Goal: Information Seeking & Learning: Find specific fact

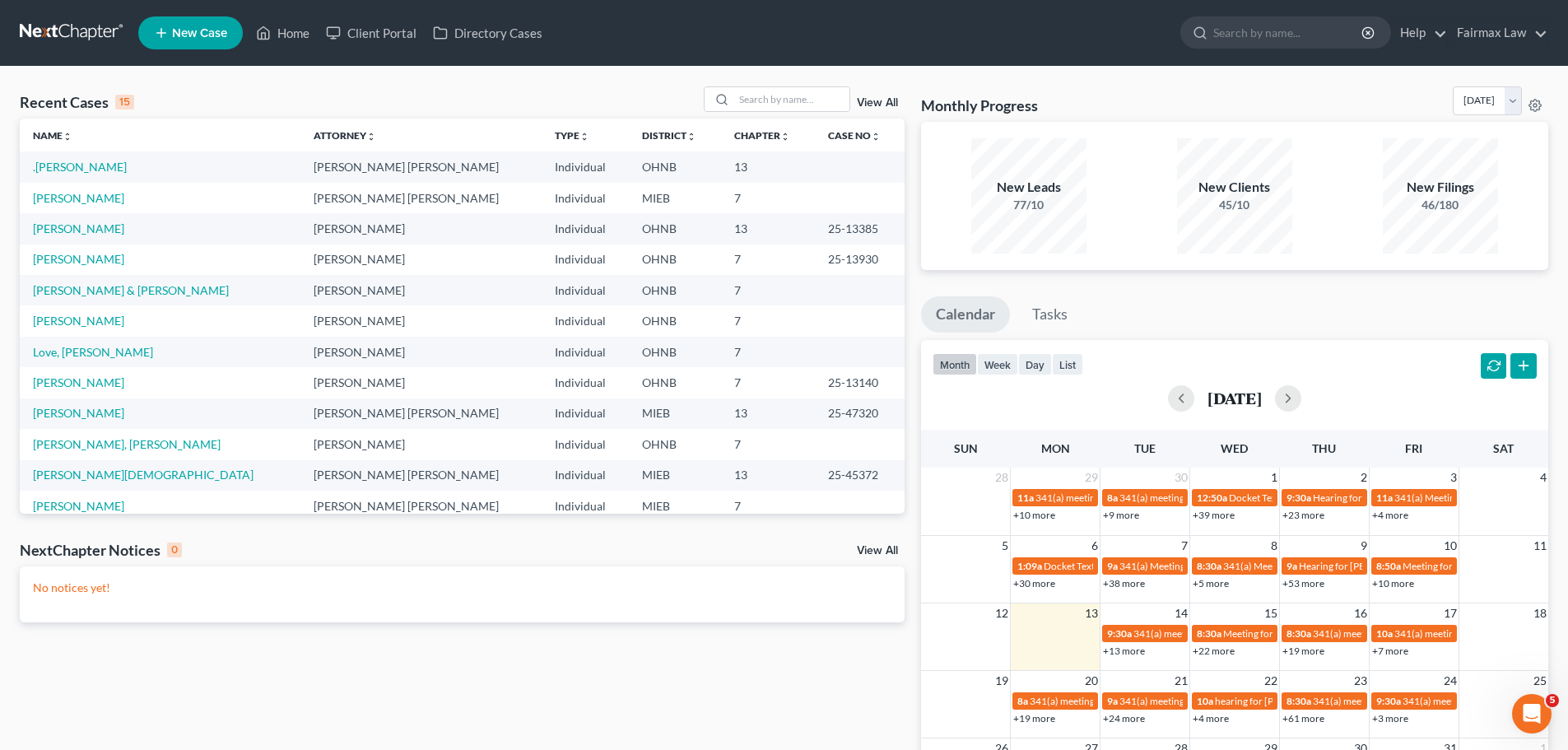
click at [1341, 306] on ul "Calendar Tasks" at bounding box center [1234, 318] width 627 height 44
click at [740, 100] on input "search" at bounding box center [792, 99] width 116 height 24
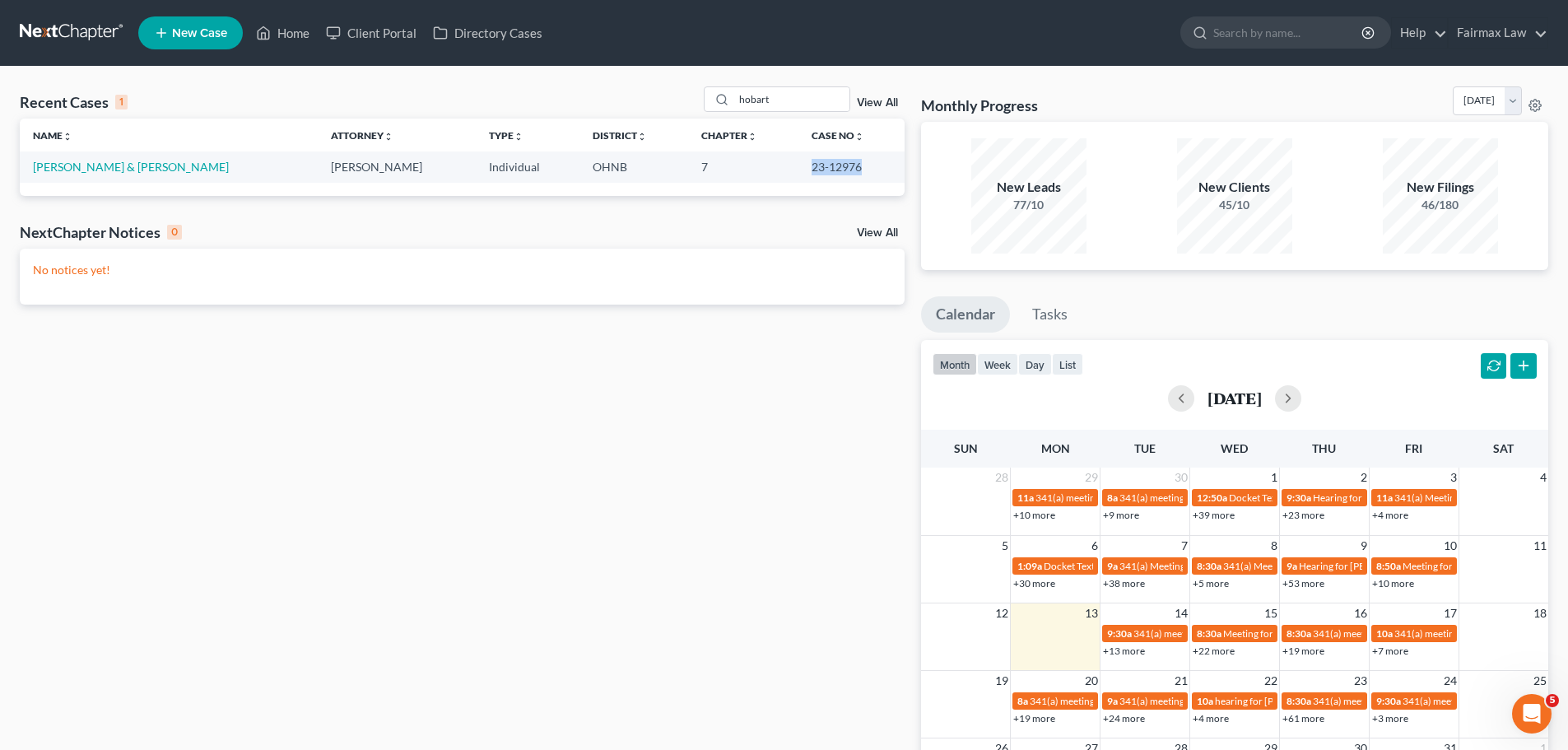
drag, startPoint x: 847, startPoint y: 170, endPoint x: 794, endPoint y: 171, distance: 53.0
click at [799, 171] on td "23-12976" at bounding box center [851, 167] width 106 height 30
copy td "23-12976"
click at [802, 90] on input "hobart" at bounding box center [792, 99] width 116 height 24
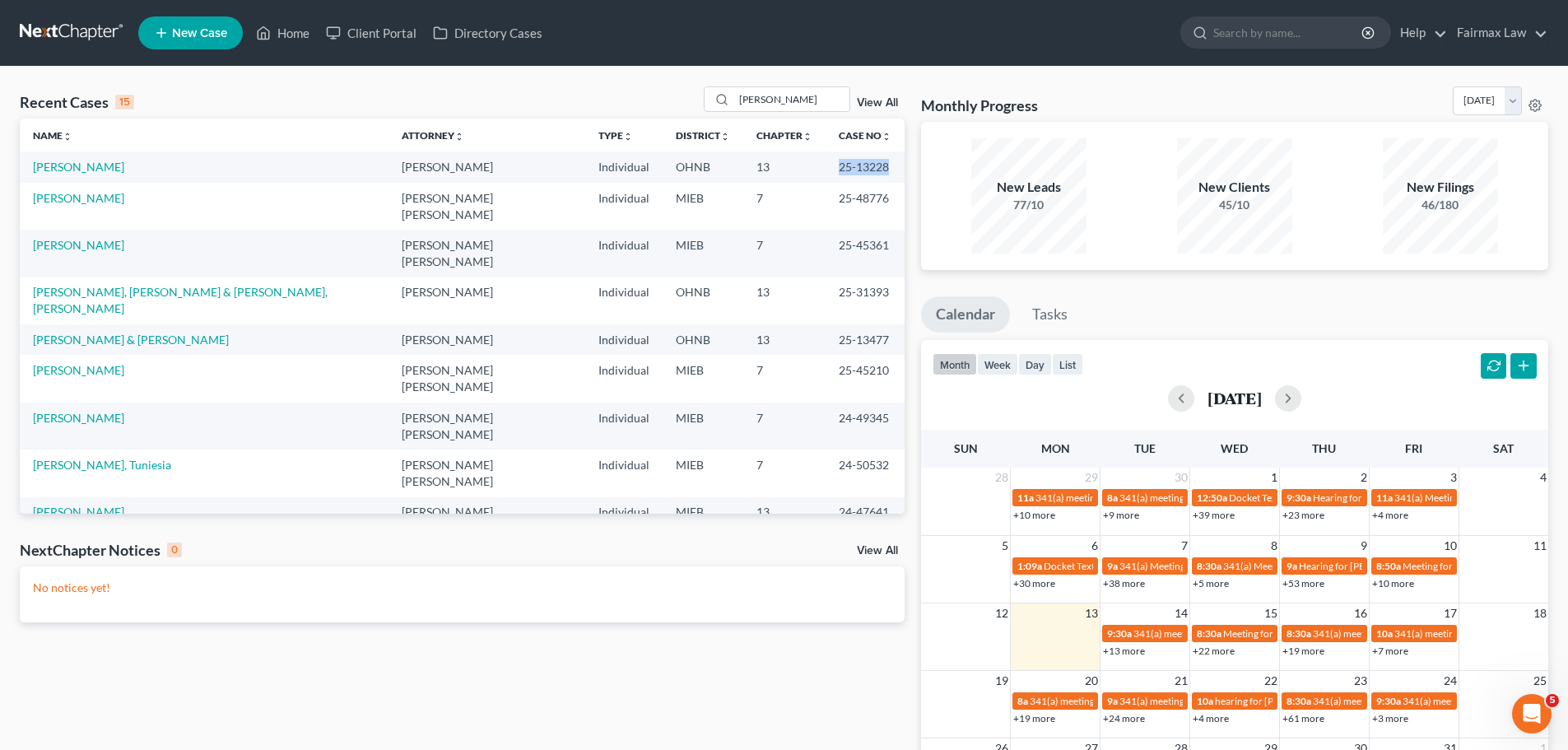
drag, startPoint x: 850, startPoint y: 169, endPoint x: 802, endPoint y: 164, distance: 48.3
click at [825, 164] on td "25-13228" at bounding box center [865, 167] width 79 height 30
copy td "25-13228"
drag, startPoint x: 811, startPoint y: 100, endPoint x: 555, endPoint y: 134, distance: 258.2
click at [555, 134] on div "Recent Cases 15 [PERSON_NAME] View All Name unfold_more expand_more expand_less…" at bounding box center [462, 300] width 885 height 427
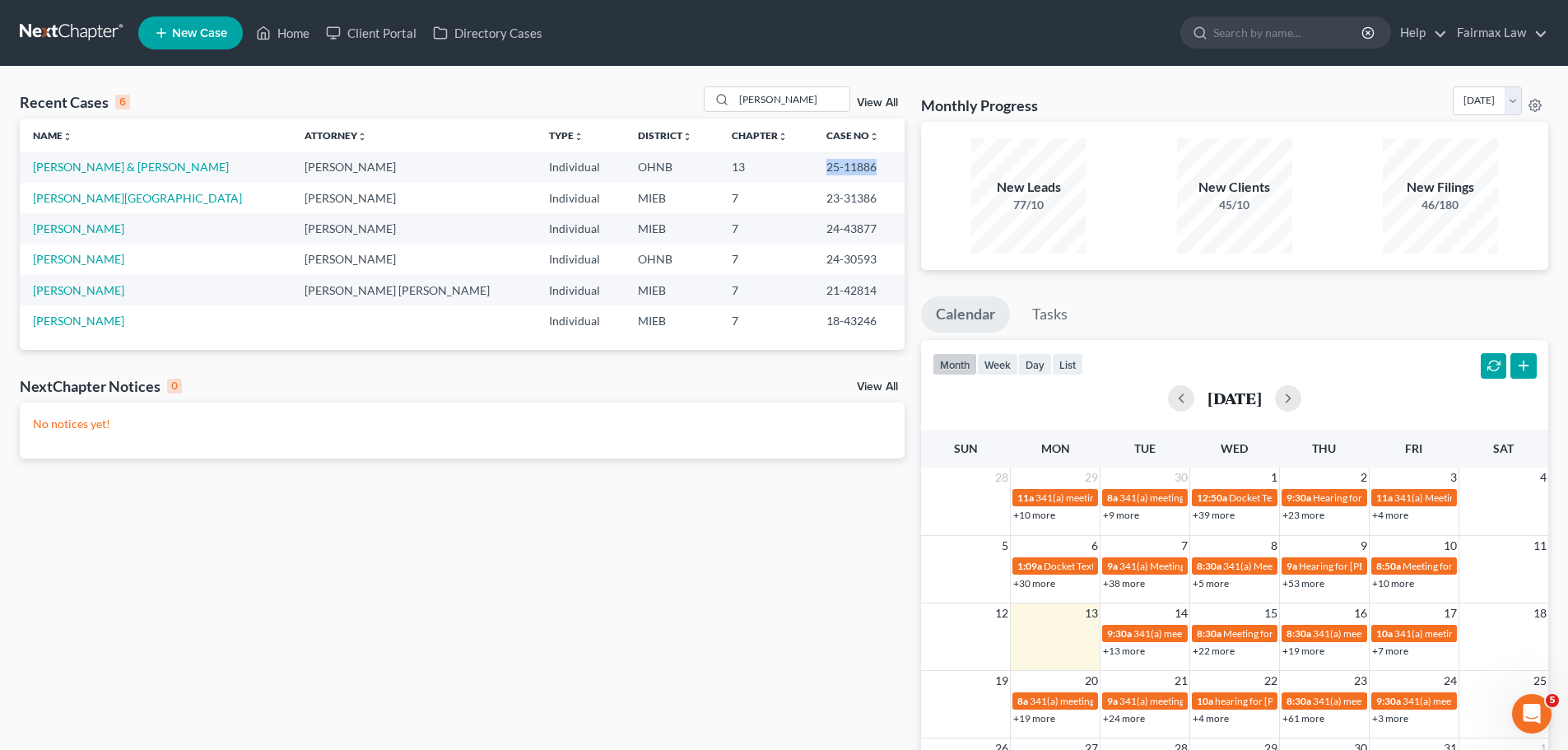
drag, startPoint x: 852, startPoint y: 167, endPoint x: 795, endPoint y: 170, distance: 57.1
click at [813, 170] on td "25-11886" at bounding box center [858, 167] width 91 height 30
copy td "25-11886"
click at [813, 126] on th "Case No unfold_more expand_more expand_less" at bounding box center [858, 135] width 91 height 33
drag, startPoint x: 804, startPoint y: 99, endPoint x: 686, endPoint y: 102, distance: 118.0
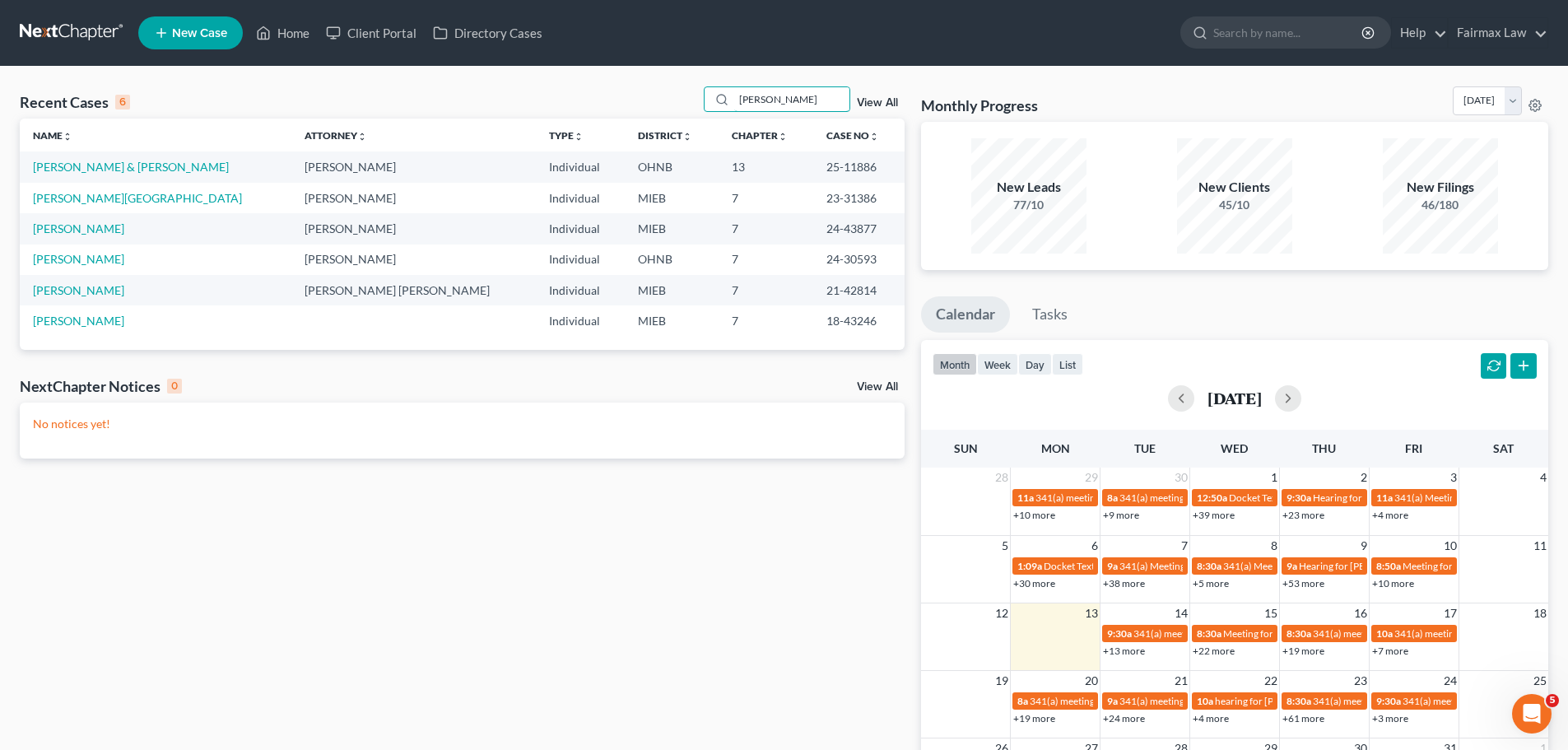
click at [697, 106] on div "Recent Cases 6 [PERSON_NAME] View All" at bounding box center [462, 102] width 885 height 32
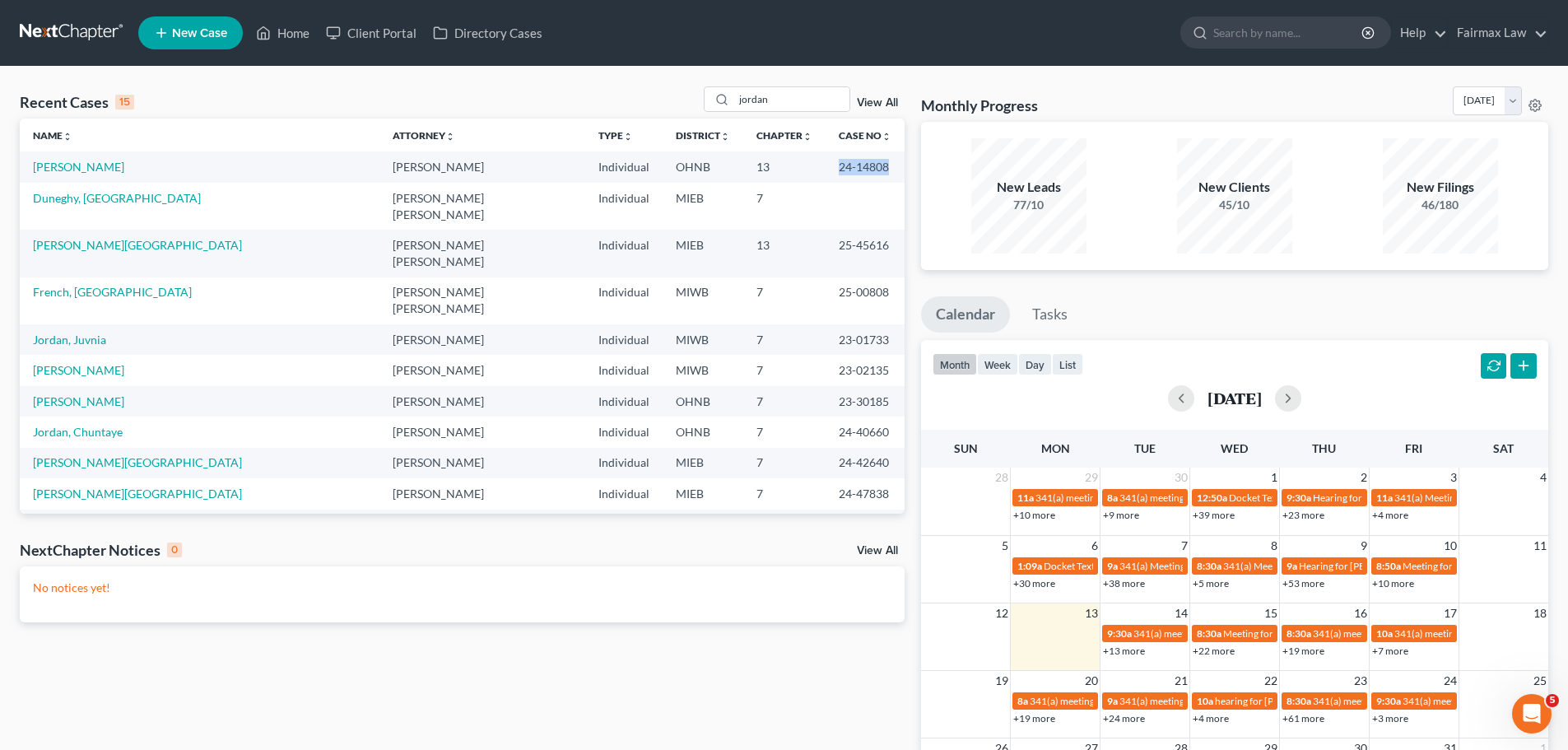
drag, startPoint x: 860, startPoint y: 167, endPoint x: 793, endPoint y: 171, distance: 67.1
click at [825, 171] on td "24-14808" at bounding box center [865, 167] width 79 height 30
copy td "24-14808"
drag, startPoint x: 798, startPoint y: 101, endPoint x: 661, endPoint y: 74, distance: 139.6
click at [661, 74] on div "Recent Cases 15 jordan View All Name unfold_more expand_more expand_less Attorn…" at bounding box center [784, 494] width 1568 height 854
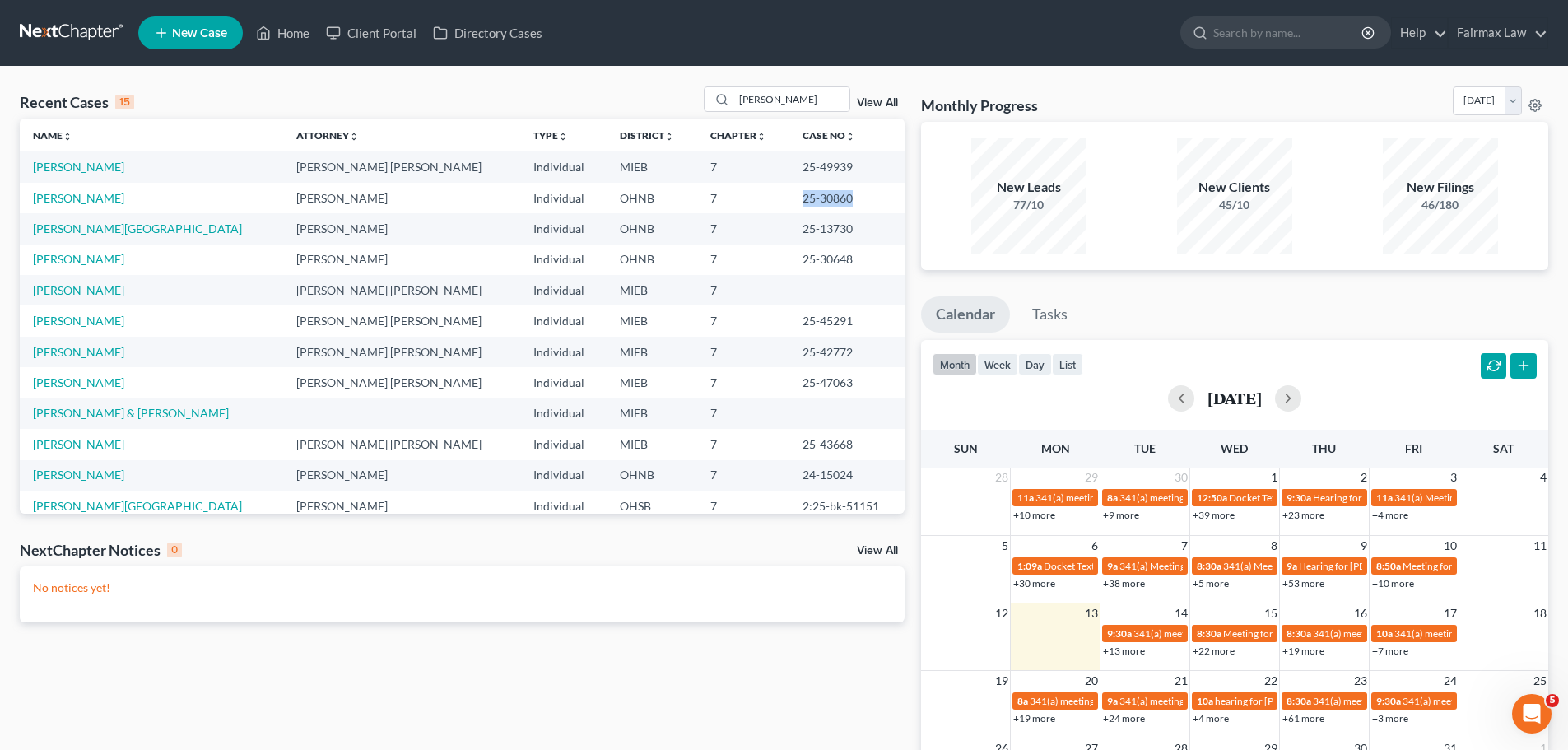
drag, startPoint x: 825, startPoint y: 199, endPoint x: 763, endPoint y: 204, distance: 62.2
click at [789, 204] on td "25-30860" at bounding box center [847, 198] width 116 height 30
copy td "25-30860"
drag, startPoint x: 814, startPoint y: 102, endPoint x: 597, endPoint y: 119, distance: 217.7
click at [597, 119] on div "Recent Cases 15 [PERSON_NAME] View All Name unfold_more expand_more expand_less…" at bounding box center [462, 300] width 885 height 427
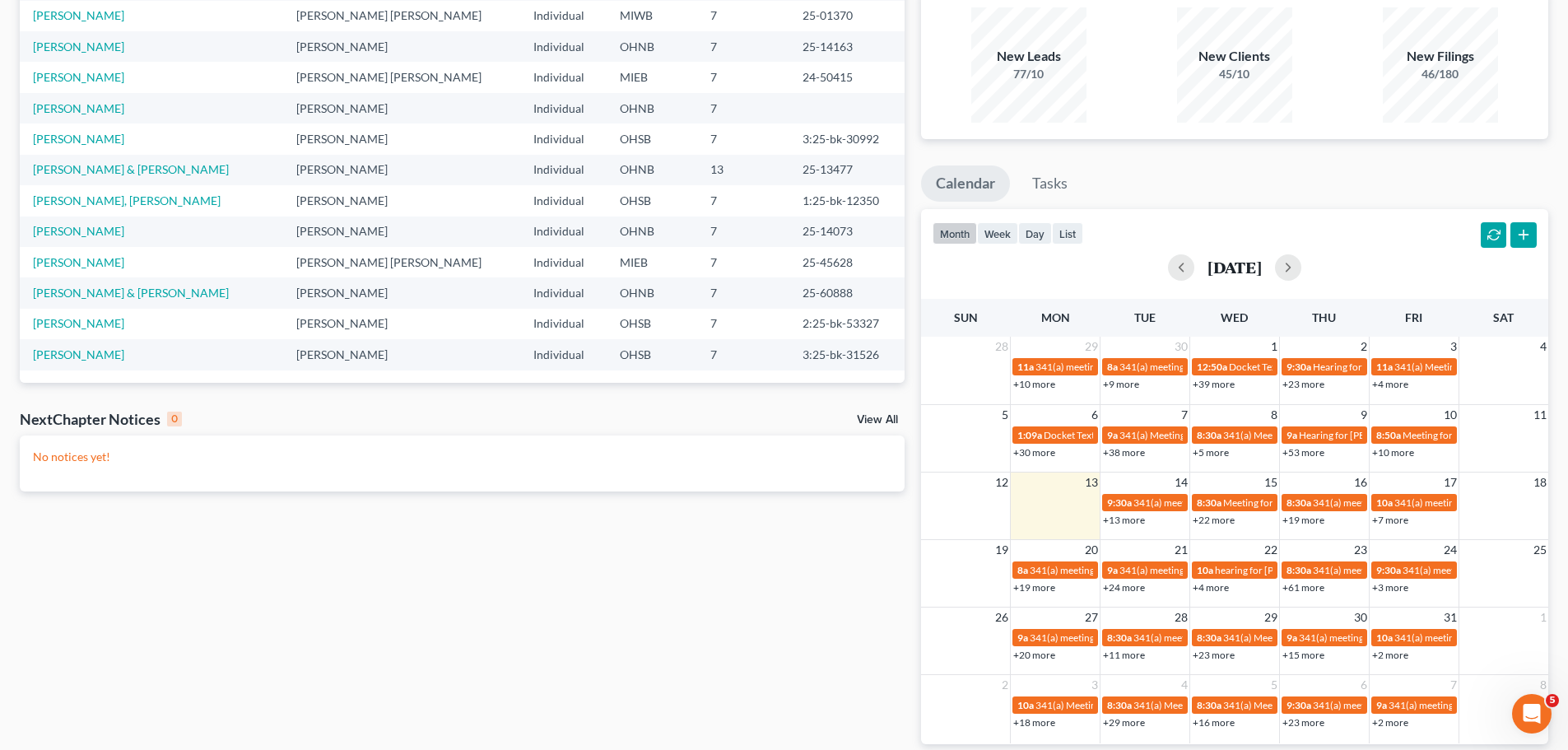
scroll to position [192, 0]
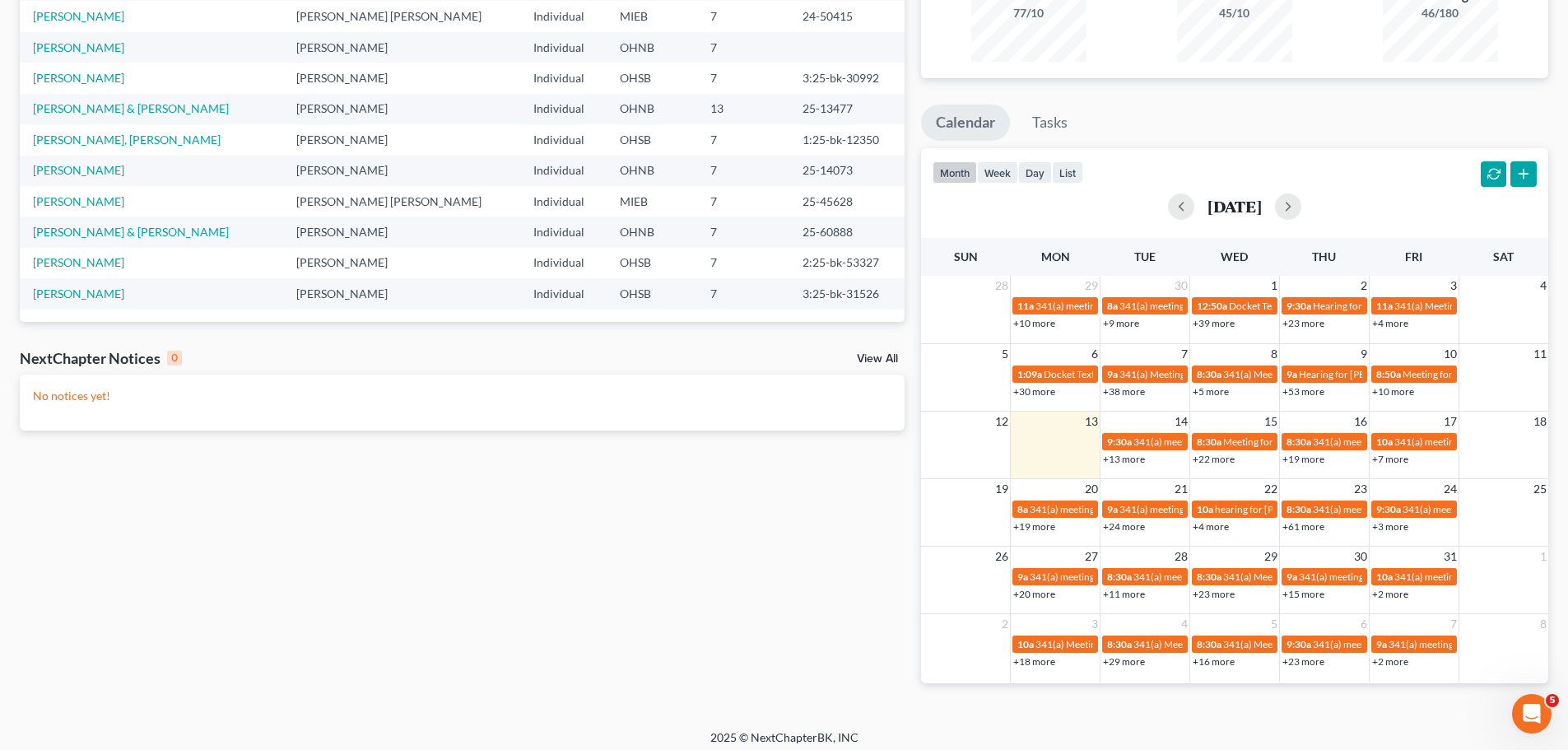
click at [815, 264] on td "2:25-bk-53327" at bounding box center [847, 263] width 116 height 30
copy td "53327"
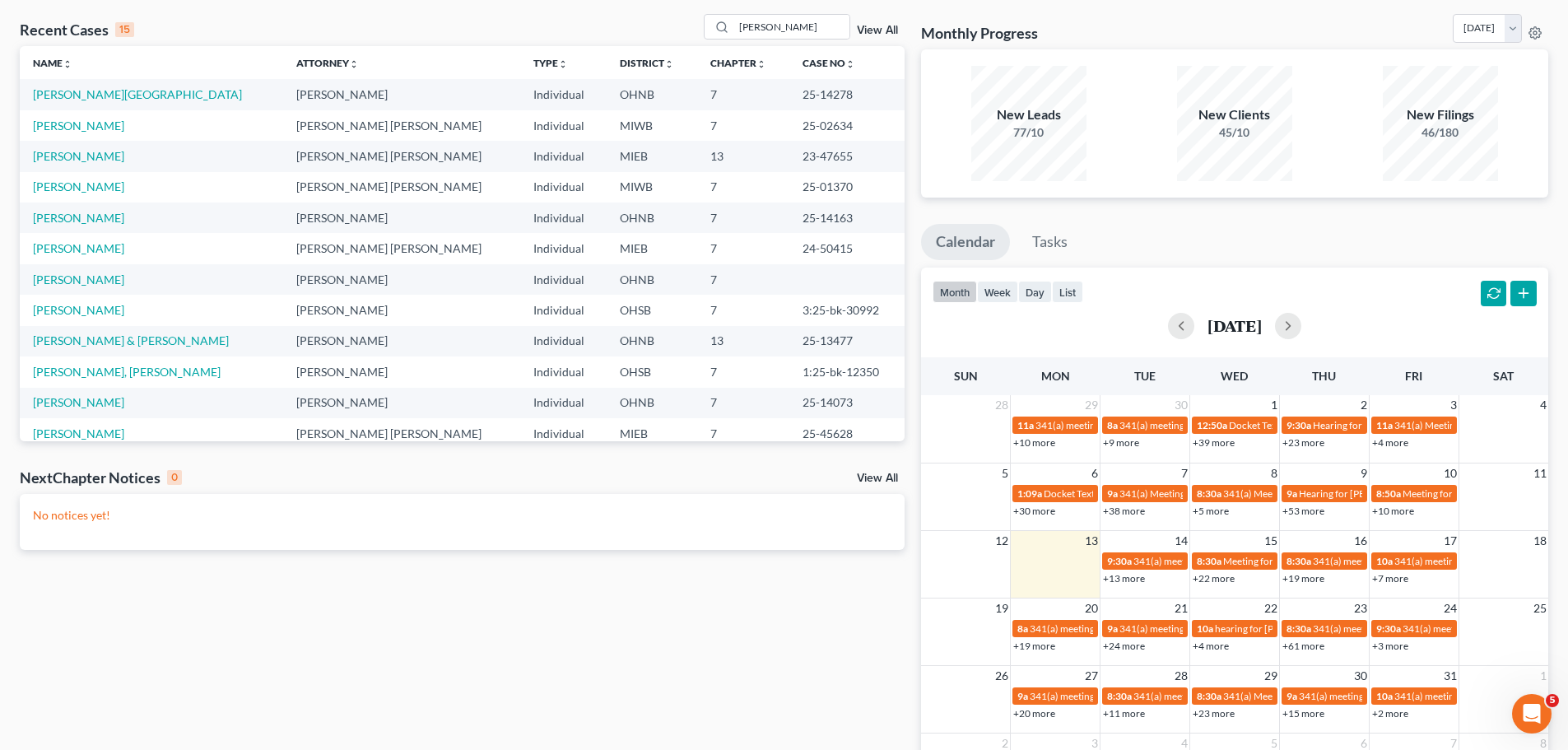
scroll to position [0, 0]
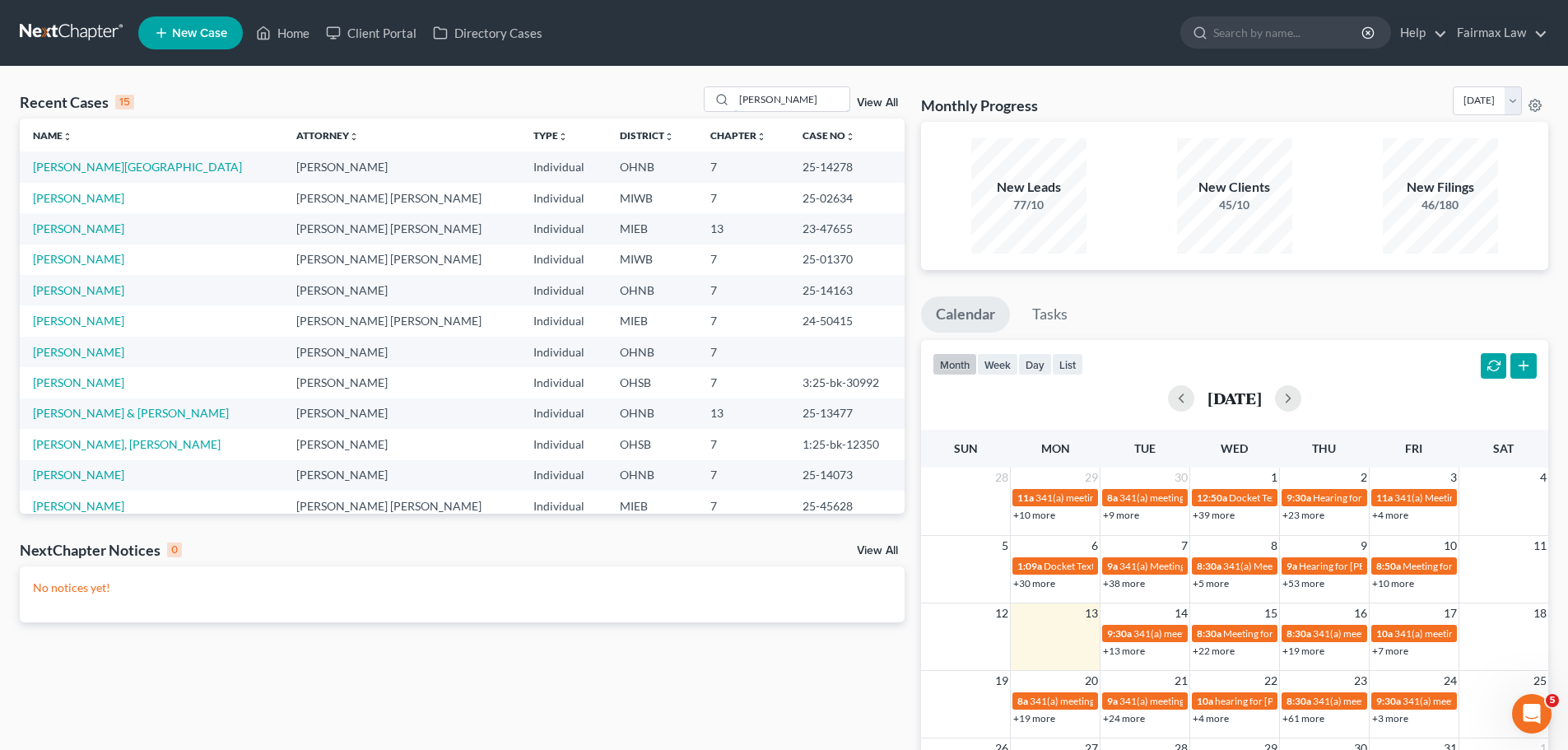
drag, startPoint x: 806, startPoint y: 98, endPoint x: 556, endPoint y: 120, distance: 251.0
click at [556, 120] on div "Recent Cases 15 [PERSON_NAME] View All Name unfold_more expand_more expand_less…" at bounding box center [462, 300] width 885 height 427
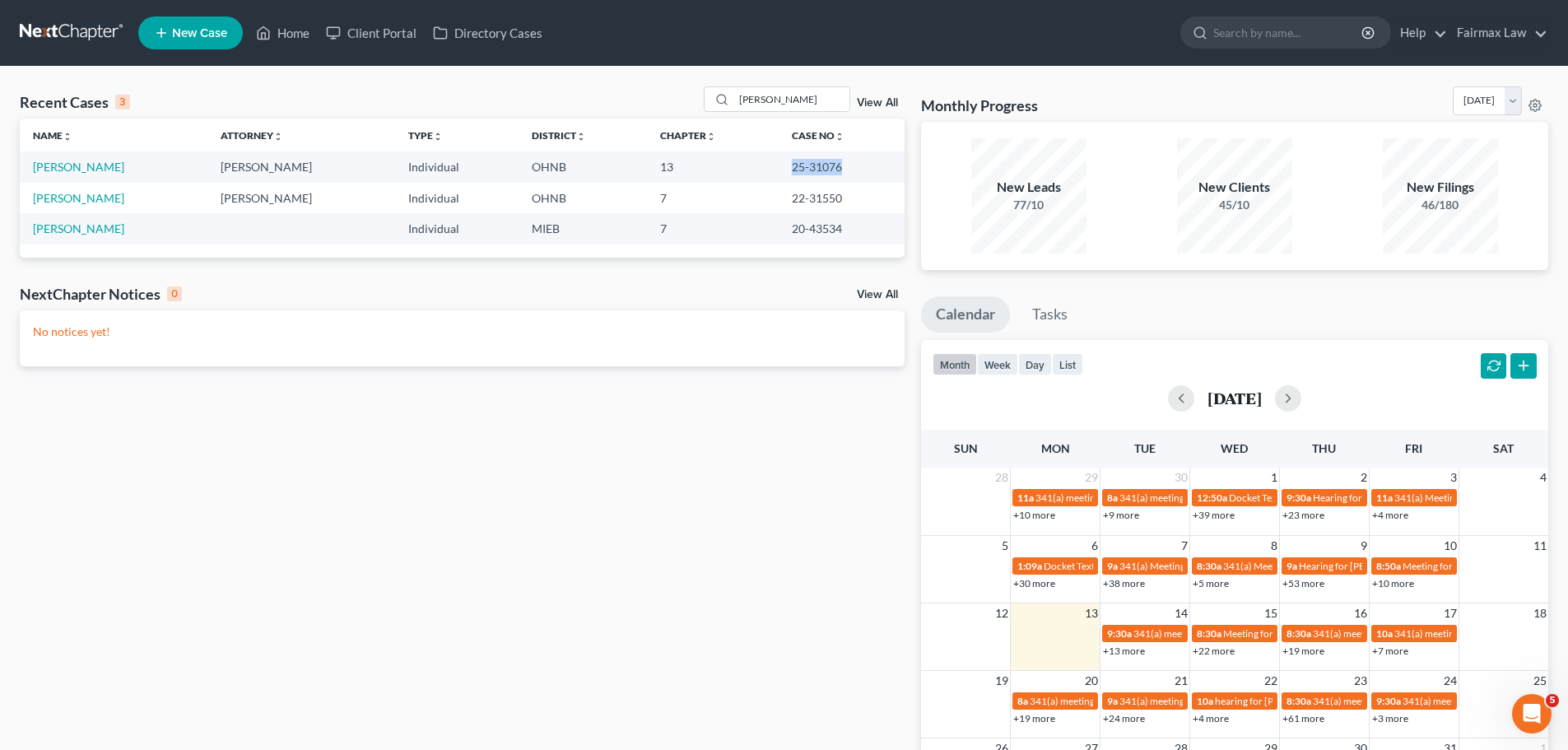
drag, startPoint x: 835, startPoint y: 170, endPoint x: 781, endPoint y: 172, distance: 54.0
click at [781, 172] on td "25-31076" at bounding box center [841, 167] width 126 height 30
copy td "25-31076"
drag, startPoint x: 787, startPoint y: 111, endPoint x: 681, endPoint y: 103, distance: 106.3
click at [681, 103] on div "Recent Cases 3 [PERSON_NAME] View All" at bounding box center [462, 102] width 885 height 32
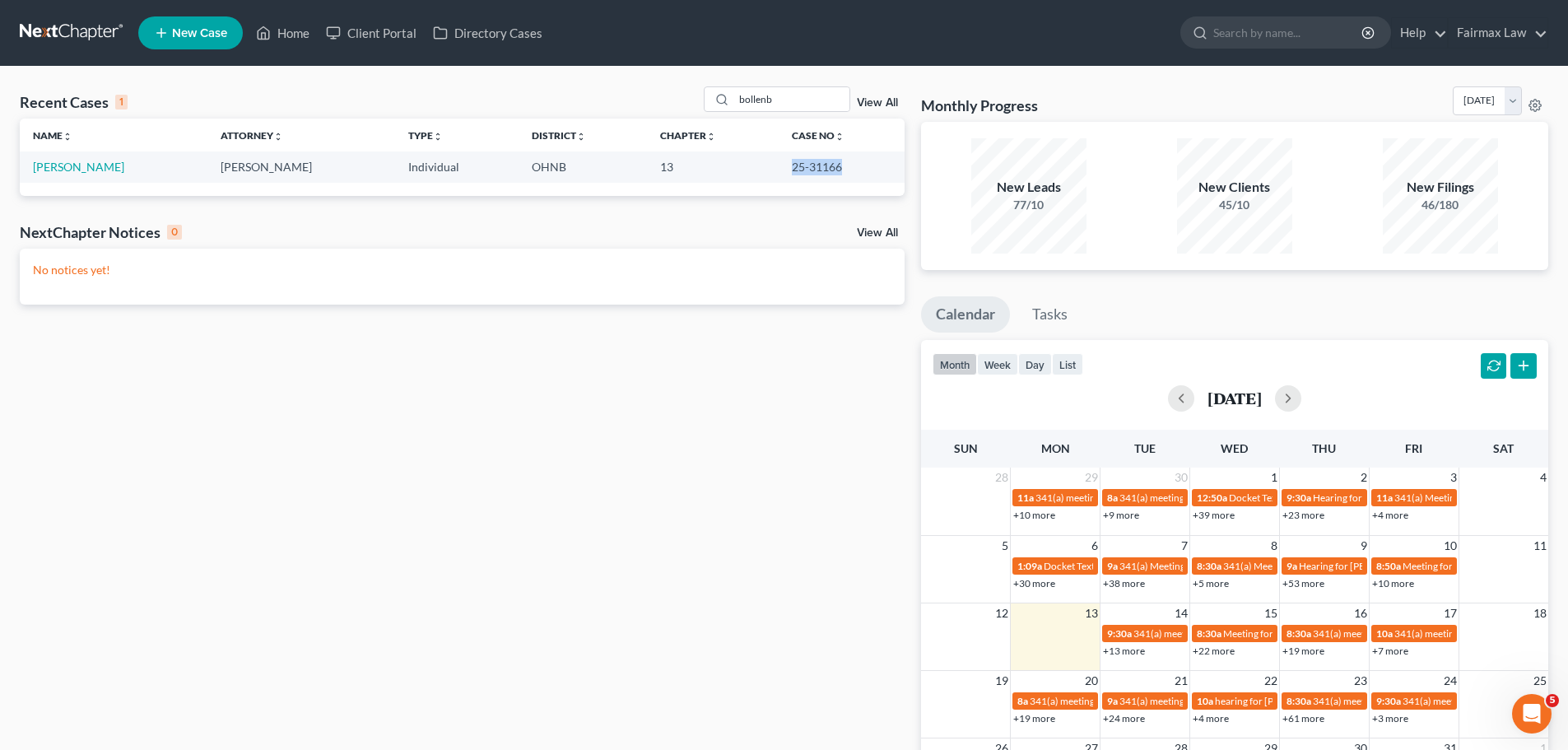
drag, startPoint x: 848, startPoint y: 166, endPoint x: 791, endPoint y: 172, distance: 57.3
click at [791, 172] on td "25-31166" at bounding box center [841, 167] width 126 height 30
copy td "25-31166"
drag, startPoint x: 830, startPoint y: 105, endPoint x: 656, endPoint y: 105, distance: 174.0
click at [656, 105] on div "Recent Cases 1 bollenb View All" at bounding box center [462, 102] width 885 height 32
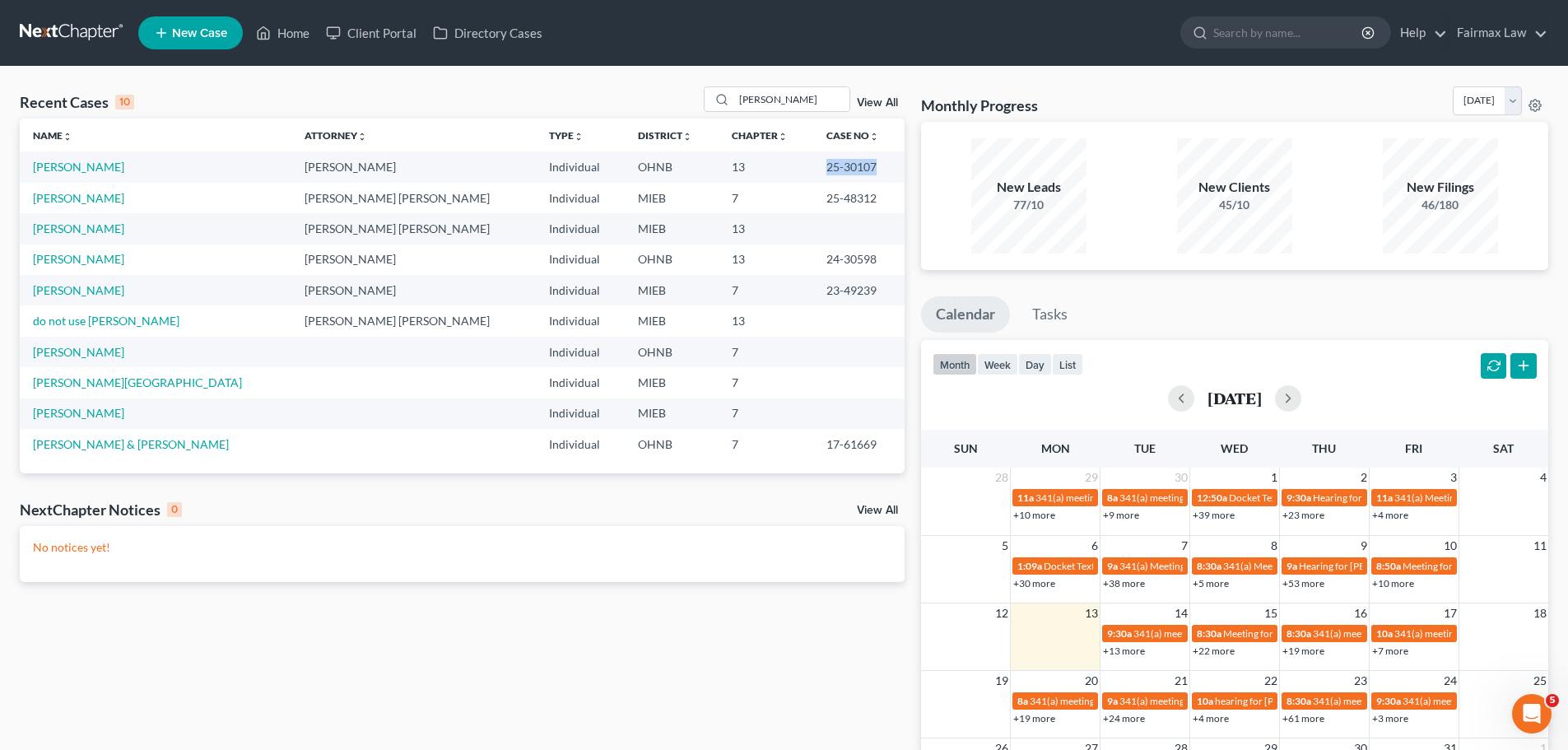
drag, startPoint x: 857, startPoint y: 164, endPoint x: 810, endPoint y: 157, distance: 47.5
click at [813, 157] on td "25-30107" at bounding box center [858, 167] width 91 height 30
copy td "25-30107"
click at [505, 120] on div "Recent Cases 10 [PERSON_NAME] View All Name unfold_more expand_more expand_less…" at bounding box center [462, 280] width 885 height 387
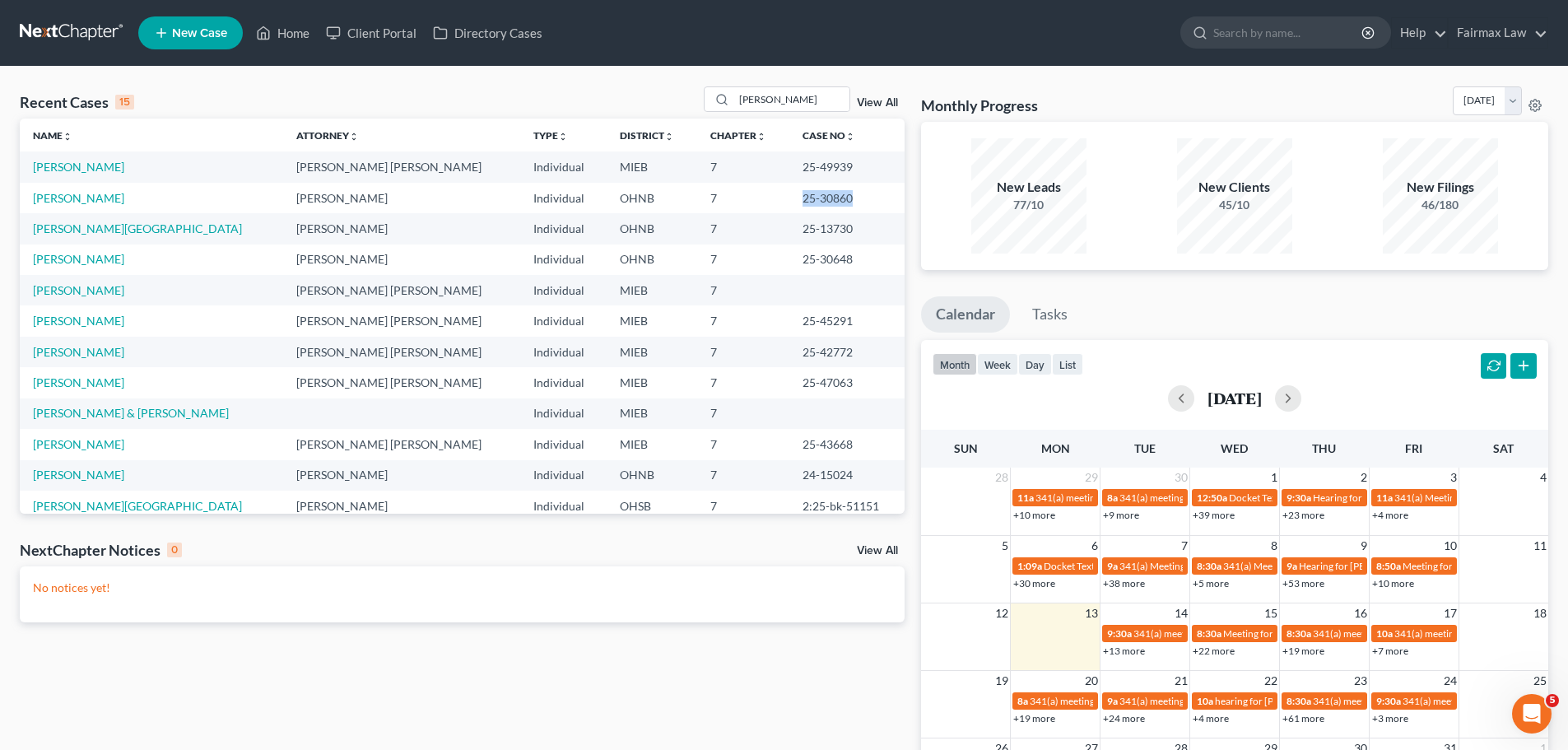
drag, startPoint x: 815, startPoint y: 191, endPoint x: 752, endPoint y: 194, distance: 63.1
click at [789, 194] on td "25-30860" at bounding box center [847, 198] width 116 height 30
copy td "25-30860"
drag, startPoint x: 801, startPoint y: 96, endPoint x: 568, endPoint y: 73, distance: 234.1
click at [568, 73] on div "Recent Cases 15 [PERSON_NAME] View All Name unfold_more expand_more expand_less…" at bounding box center [784, 494] width 1568 height 854
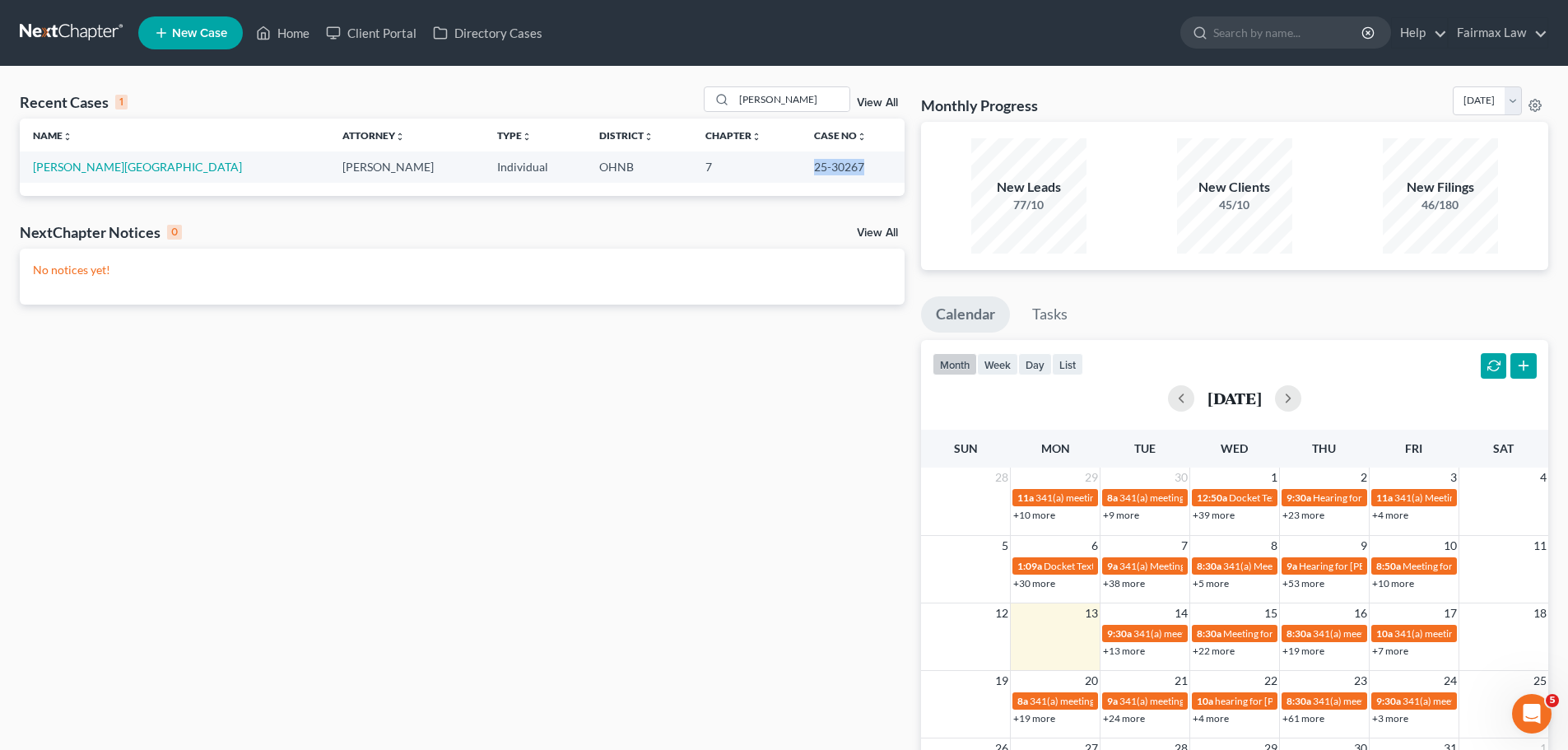
drag, startPoint x: 842, startPoint y: 164, endPoint x: 777, endPoint y: 157, distance: 65.4
click at [801, 157] on td "25-30267" at bounding box center [853, 167] width 104 height 30
drag, startPoint x: 777, startPoint y: 103, endPoint x: 743, endPoint y: 100, distance: 34.1
click at [743, 100] on input "[PERSON_NAME]" at bounding box center [792, 99] width 116 height 24
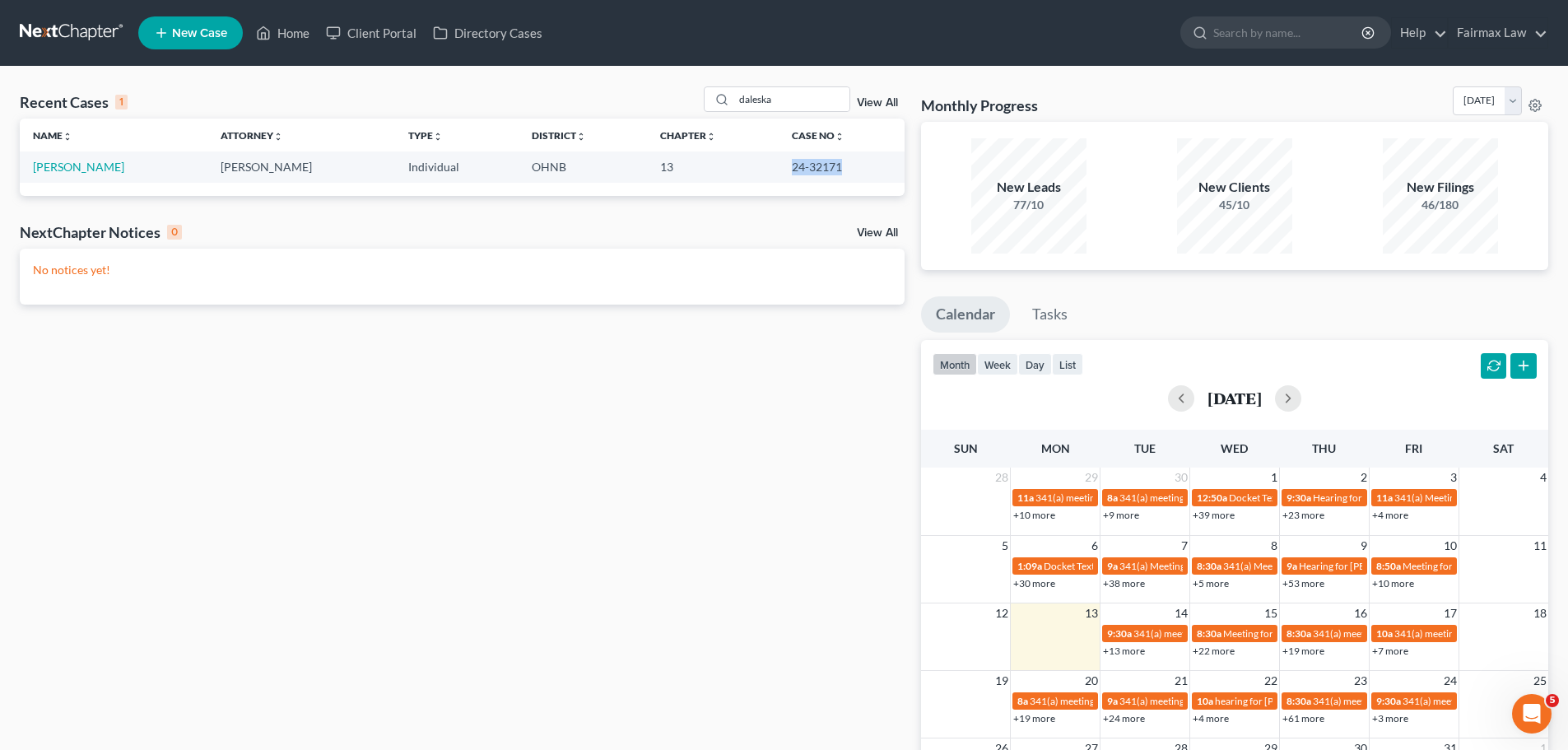
drag, startPoint x: 835, startPoint y: 169, endPoint x: 779, endPoint y: 169, distance: 56.0
click at [779, 169] on td "24-32171" at bounding box center [841, 167] width 126 height 30
drag, startPoint x: 792, startPoint y: 91, endPoint x: 715, endPoint y: 94, distance: 77.1
click at [718, 94] on div "daleska" at bounding box center [777, 99] width 147 height 25
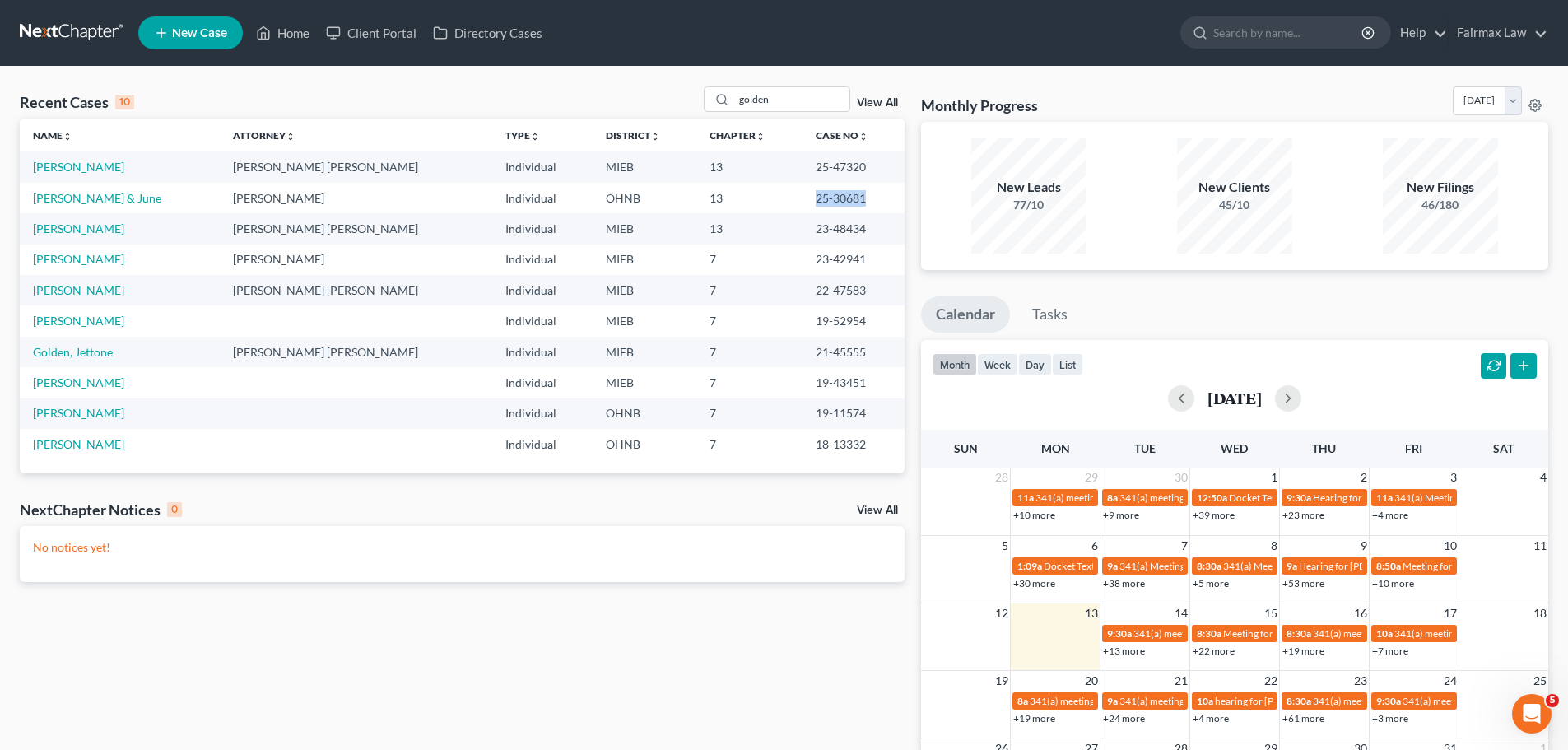
drag, startPoint x: 852, startPoint y: 200, endPoint x: 803, endPoint y: 197, distance: 49.1
click at [803, 197] on td "25-30681" at bounding box center [853, 198] width 102 height 30
drag, startPoint x: 797, startPoint y: 102, endPoint x: 739, endPoint y: 110, distance: 58.5
click at [739, 110] on input "golden" at bounding box center [792, 99] width 116 height 24
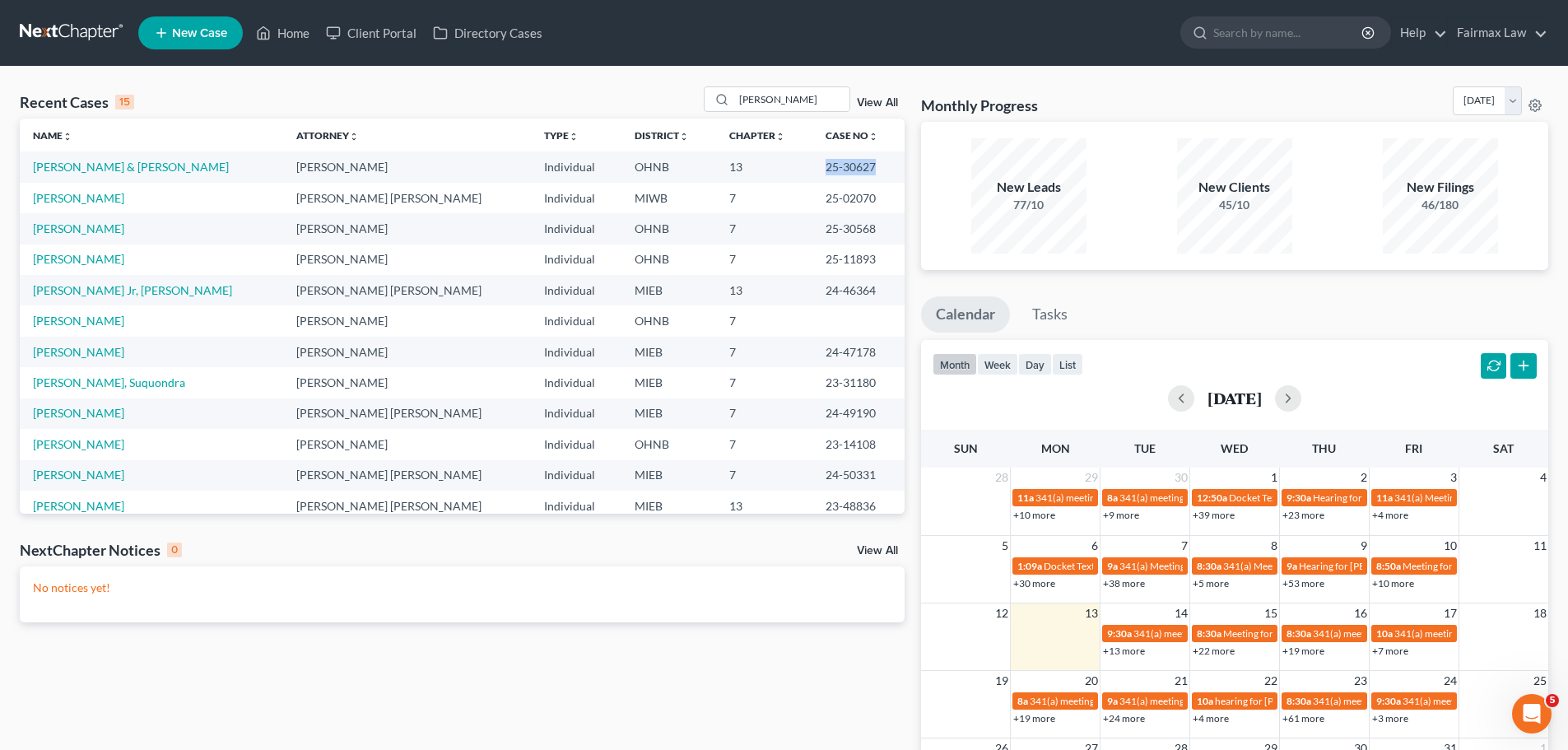
drag, startPoint x: 841, startPoint y: 166, endPoint x: 782, endPoint y: 162, distance: 59.1
click at [812, 162] on td "25-30627" at bounding box center [858, 167] width 92 height 30
drag, startPoint x: 801, startPoint y: 106, endPoint x: 653, endPoint y: 67, distance: 153.1
click at [653, 67] on div "Recent Cases 15 [PERSON_NAME] View All Name unfold_more expand_more expand_less…" at bounding box center [784, 494] width 1568 height 854
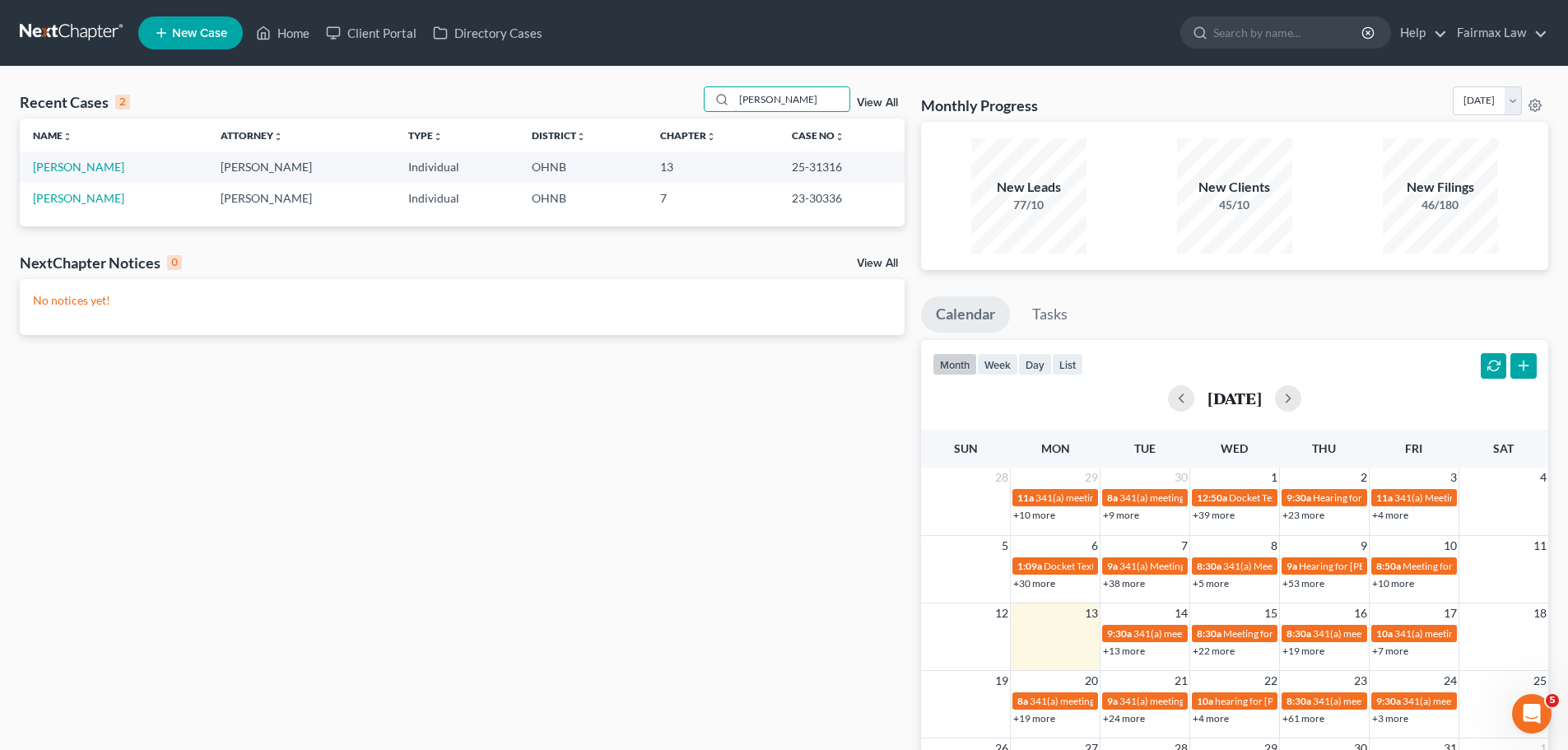
type input "[PERSON_NAME]"
drag, startPoint x: 847, startPoint y: 166, endPoint x: 791, endPoint y: 157, distance: 56.7
click at [791, 157] on td "25-31316" at bounding box center [841, 167] width 126 height 30
click at [840, 99] on input "[PERSON_NAME]" at bounding box center [792, 99] width 116 height 24
click at [838, 97] on input "[PERSON_NAME]" at bounding box center [792, 99] width 116 height 24
